Goal: Task Accomplishment & Management: Manage account settings

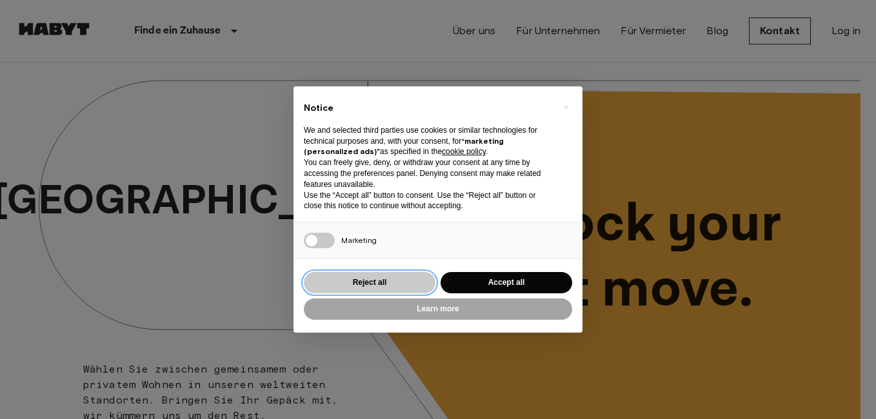
click at [398, 286] on button "Reject all" at bounding box center [370, 282] width 132 height 21
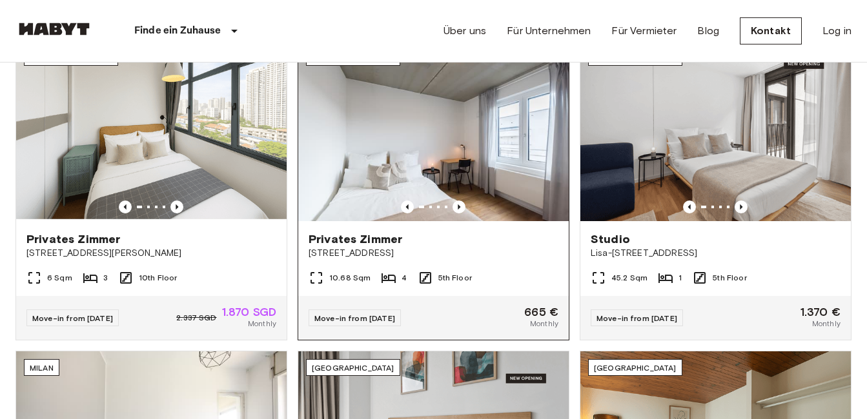
scroll to position [452, 0]
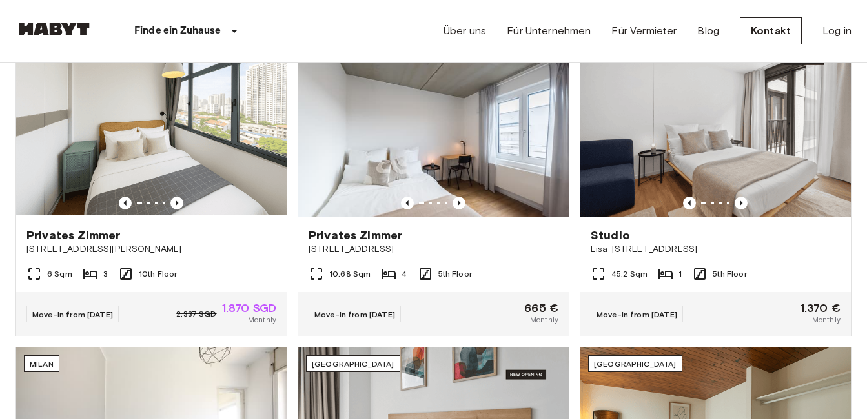
click at [838, 30] on link "Log in" at bounding box center [836, 30] width 29 height 15
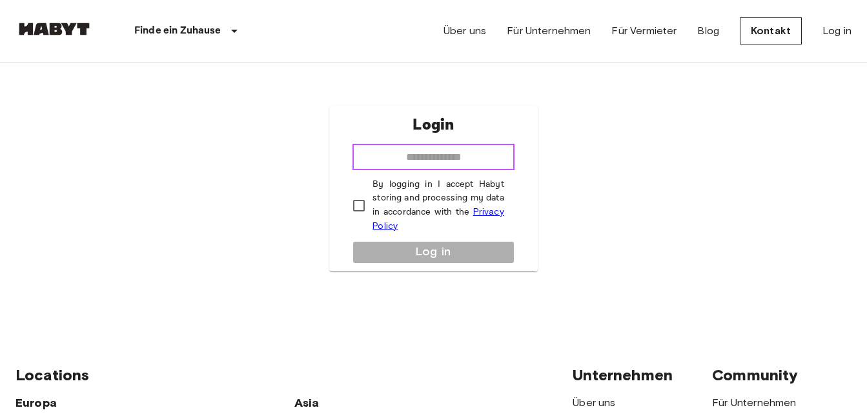
click at [476, 159] on input "email" at bounding box center [432, 158] width 161 height 26
type input "**********"
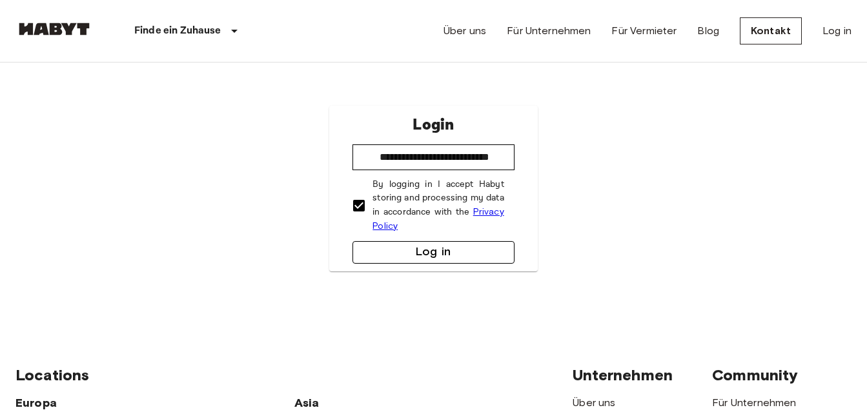
click at [421, 247] on button "Log in" at bounding box center [432, 252] width 161 height 23
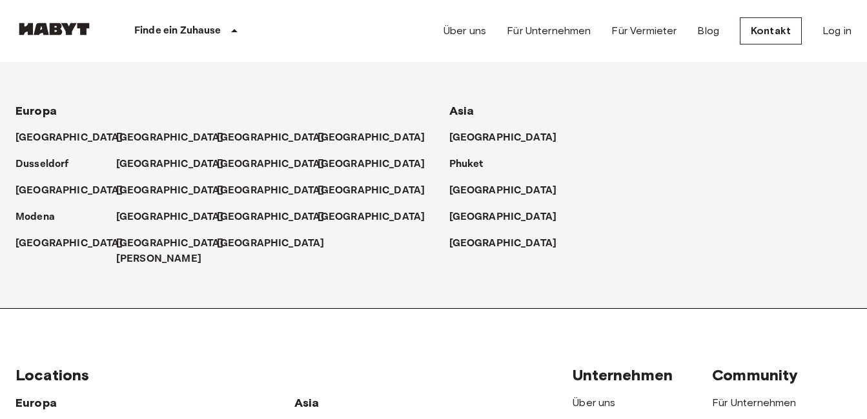
click at [196, 27] on p "Finde ein Zuhause" at bounding box center [177, 30] width 87 height 15
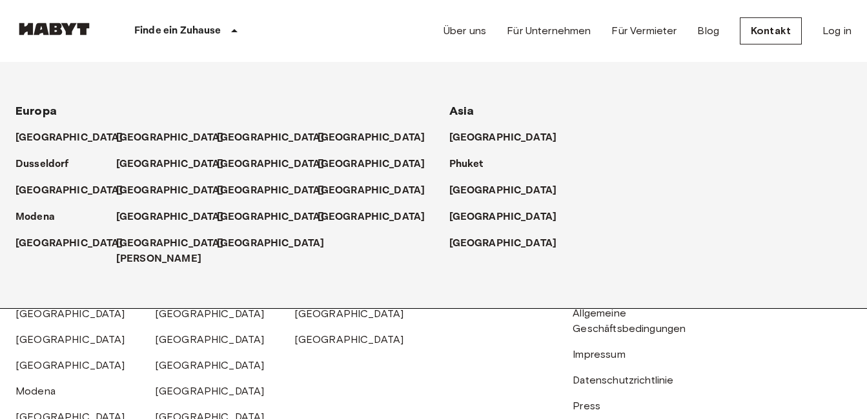
scroll to position [194, 0]
click at [609, 311] on link "Allgemeine Geschäftsbedingungen" at bounding box center [628, 321] width 113 height 28
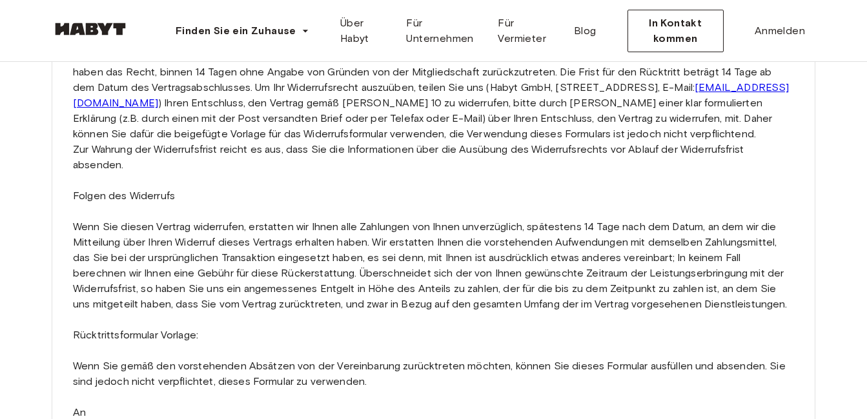
scroll to position [3356, 0]
